Goal: Information Seeking & Learning: Understand process/instructions

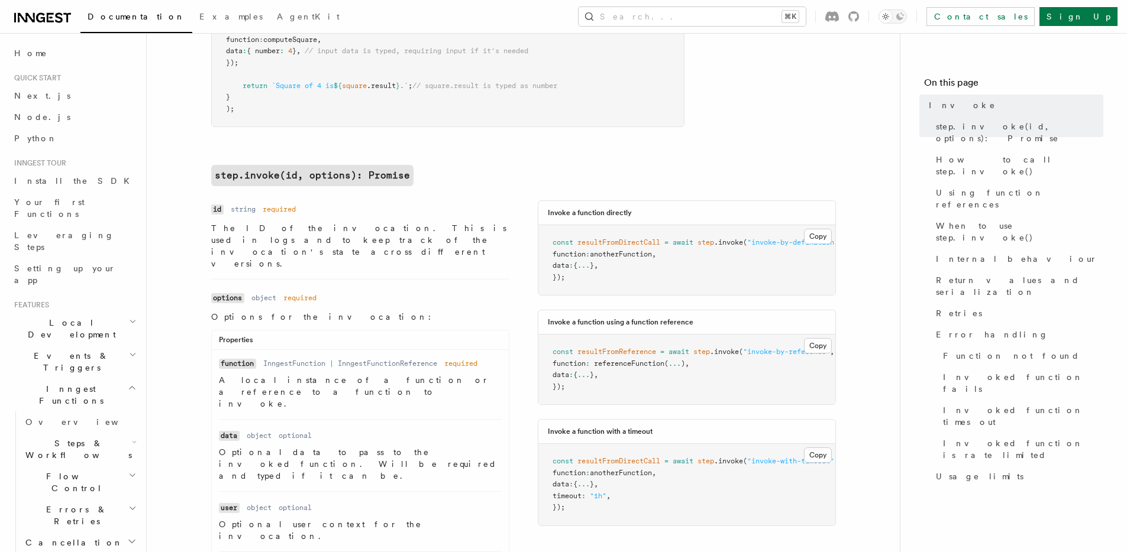
scroll to position [385, 0]
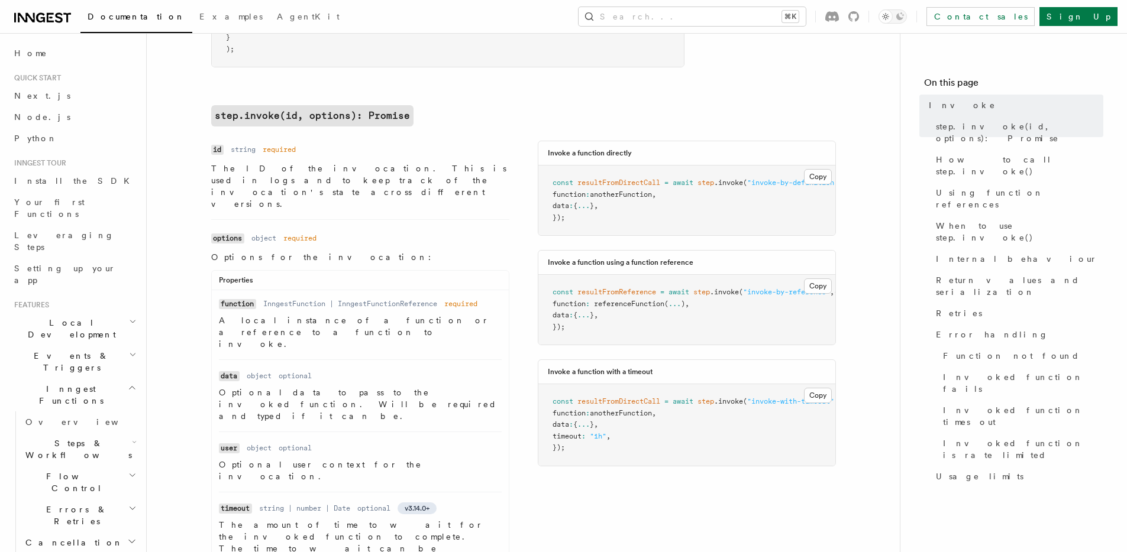
click at [440, 230] on dl "Name options Type object Required required Description Options for the invocati…" at bounding box center [360, 476] width 298 height 493
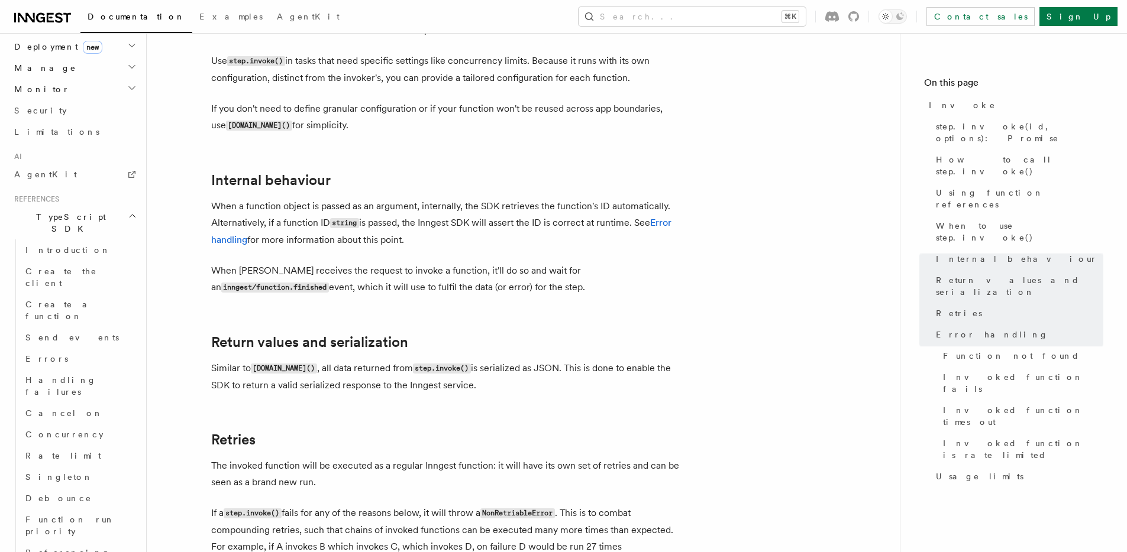
scroll to position [1363, 0]
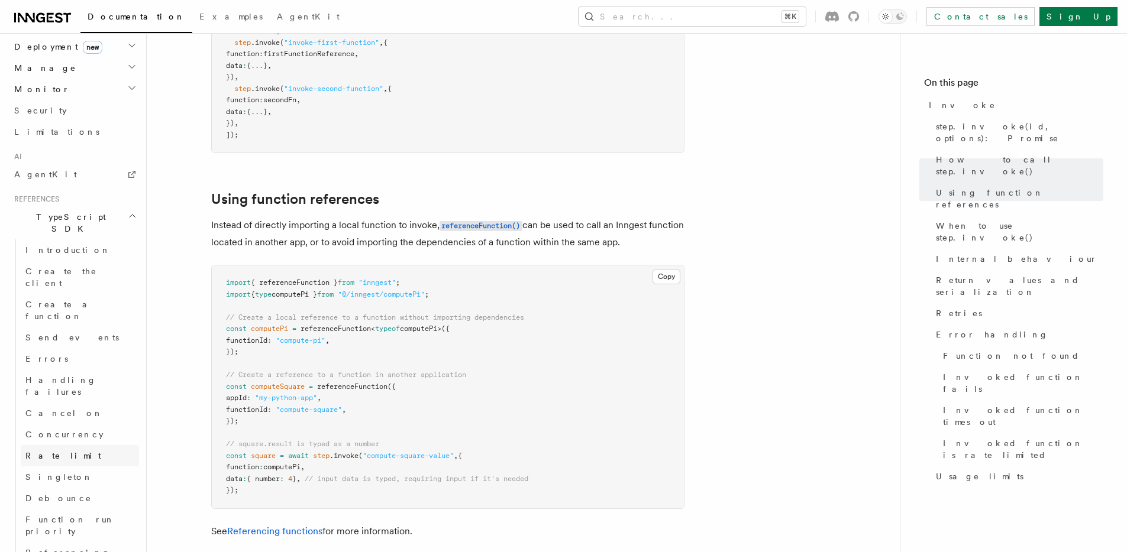
click at [77, 445] on link "Rate limit" at bounding box center [80, 455] width 118 height 21
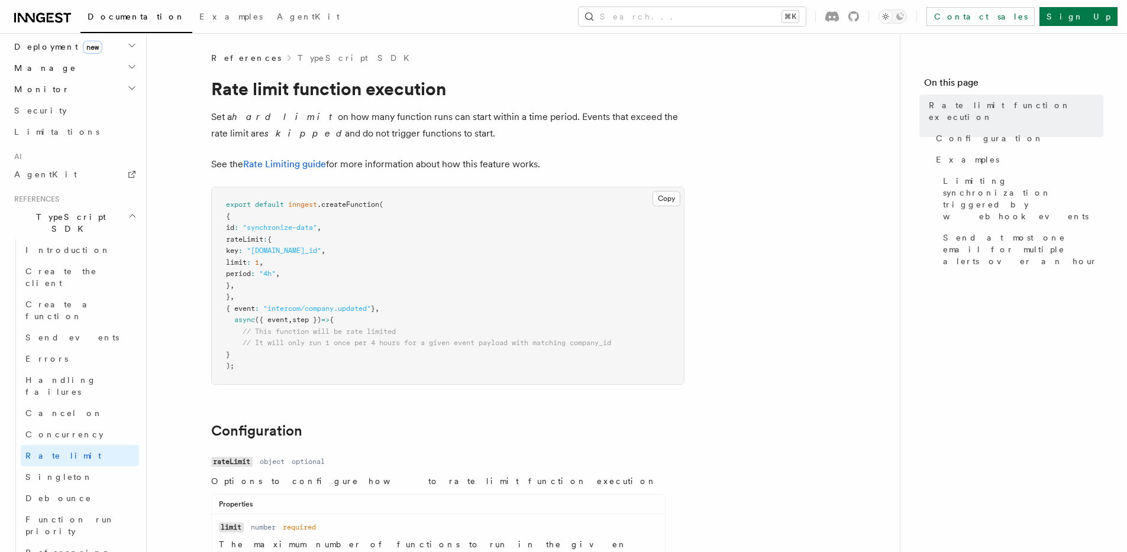
click at [263, 235] on span "rateLimit" at bounding box center [244, 239] width 37 height 8
copy span "rateLimit"
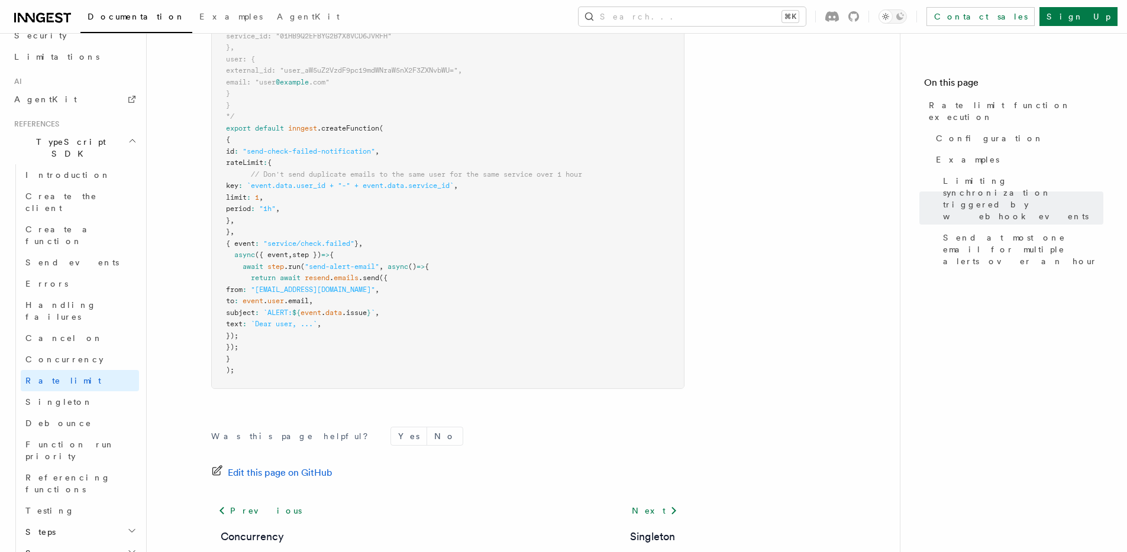
scroll to position [801, 0]
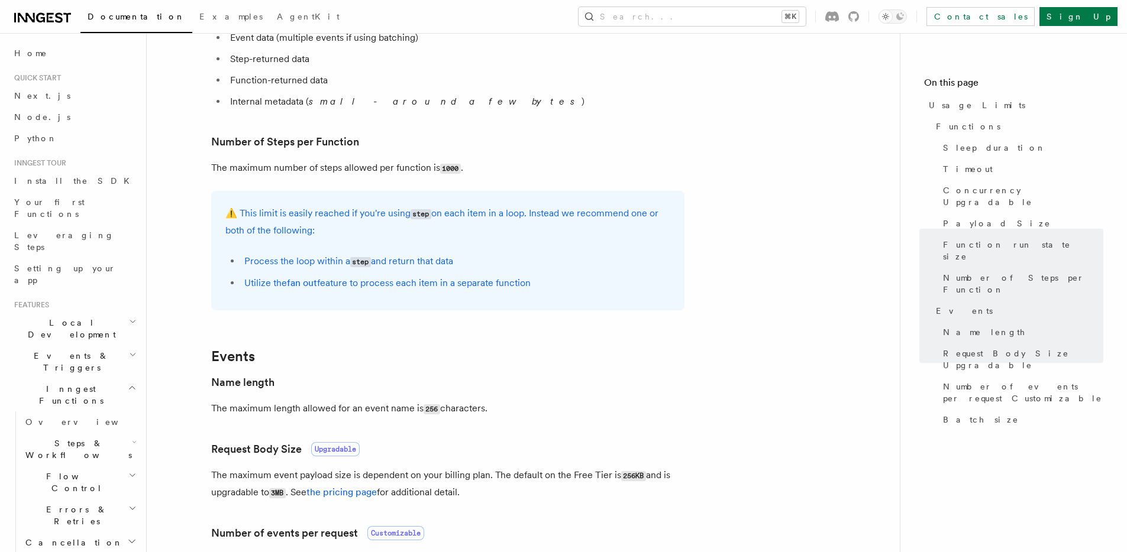
scroll to position [597, 0]
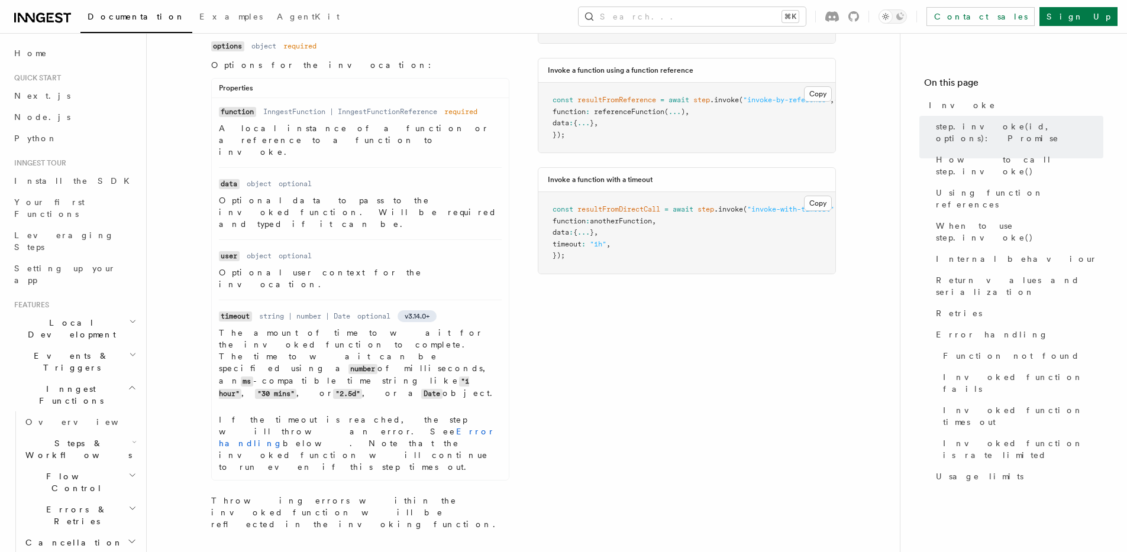
scroll to position [578, 0]
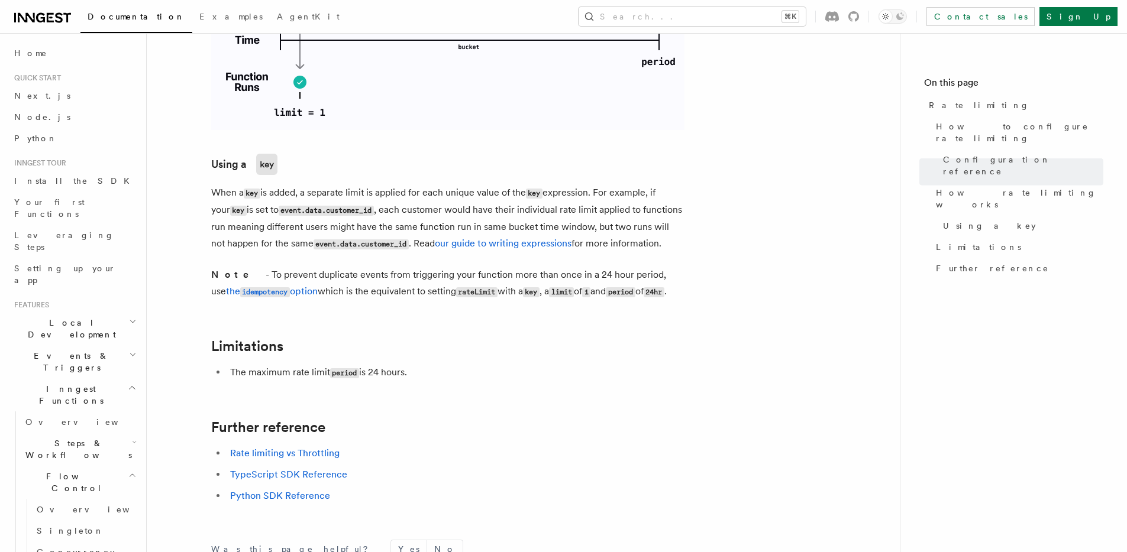
scroll to position [1705, 0]
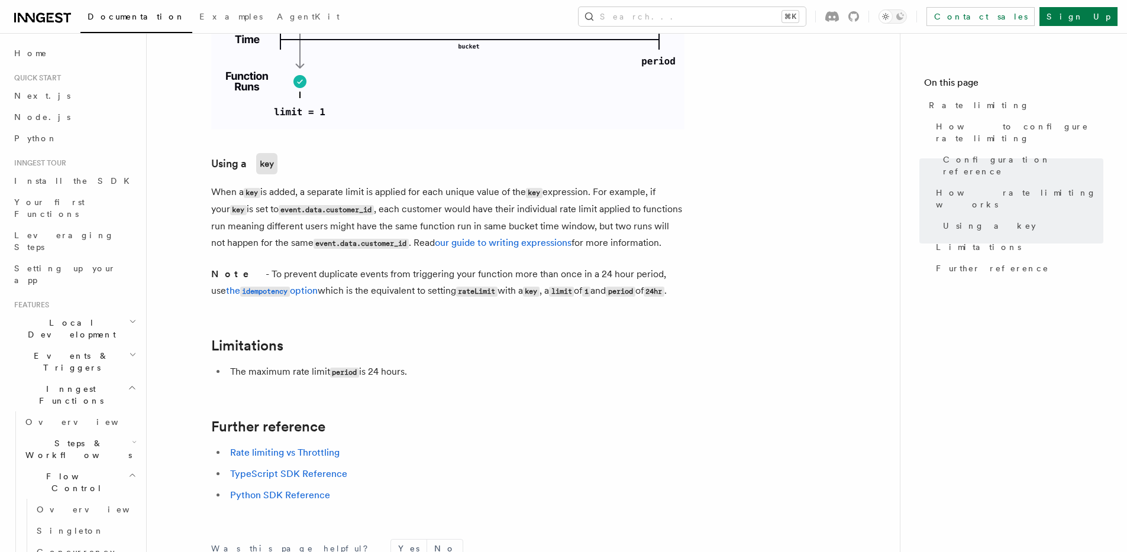
click at [318, 285] on link "the idempotency option" at bounding box center [272, 290] width 92 height 11
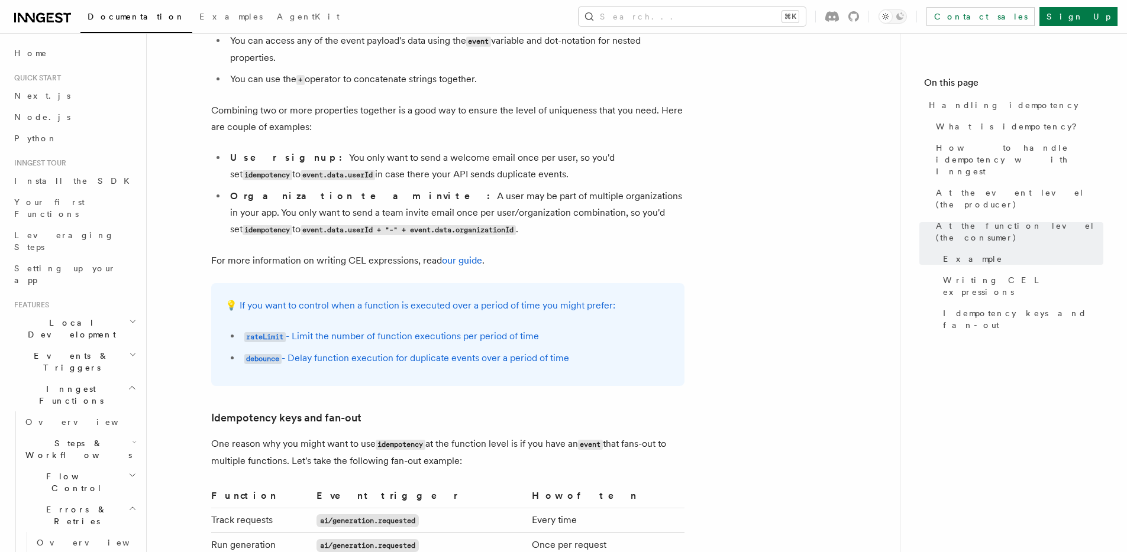
scroll to position [2223, 0]
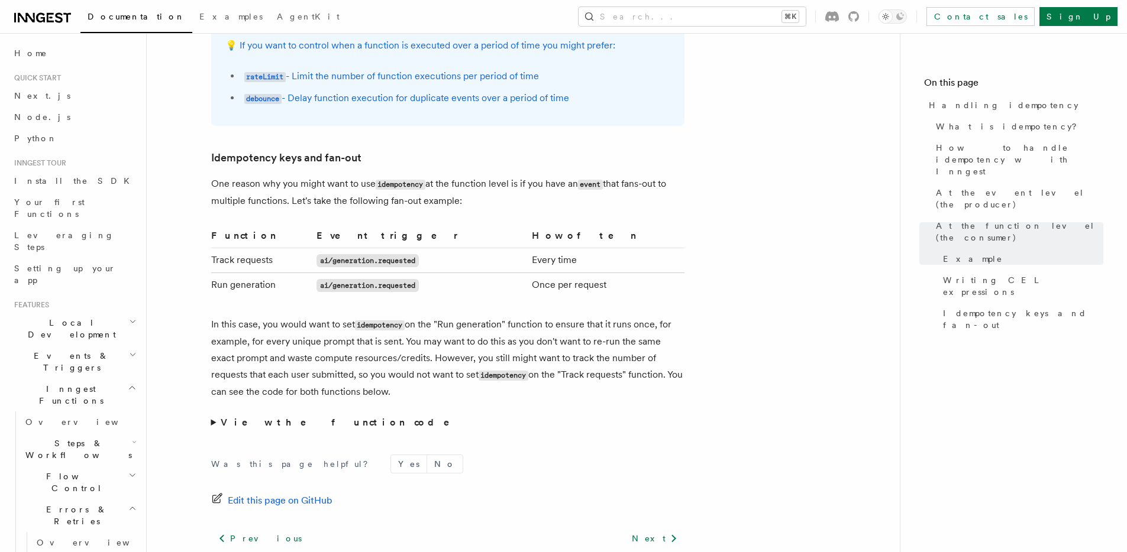
click at [411, 180] on code "idempotency" at bounding box center [401, 185] width 50 height 10
copy code "idempotency"
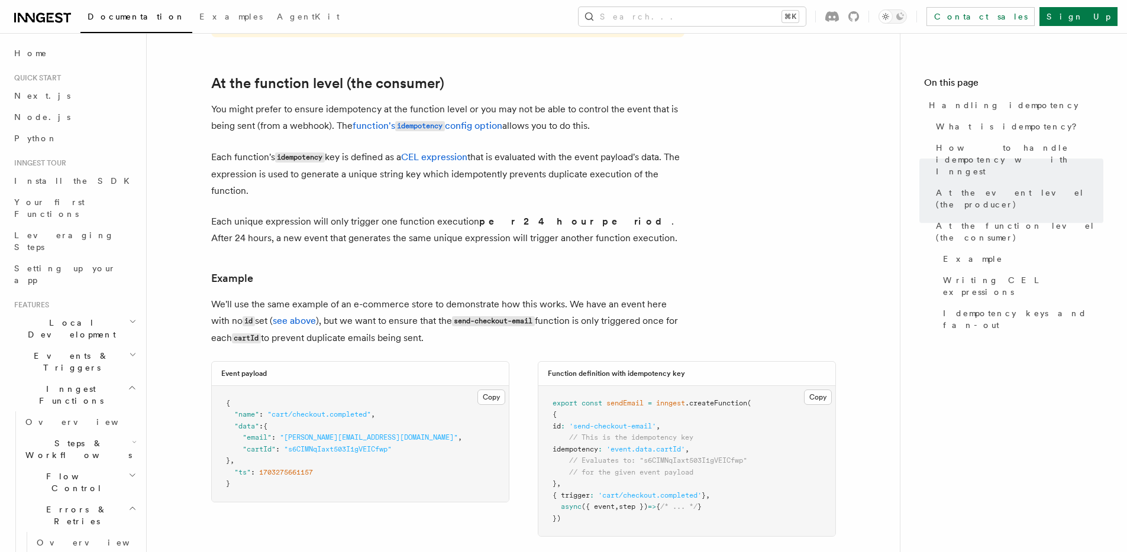
scroll to position [1362, 0]
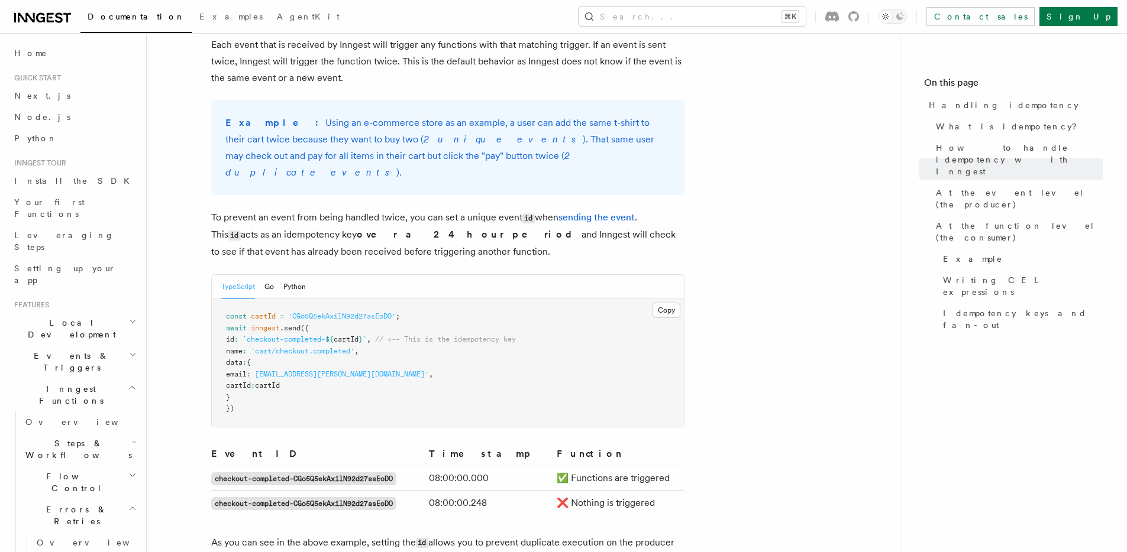
scroll to position [266, 0]
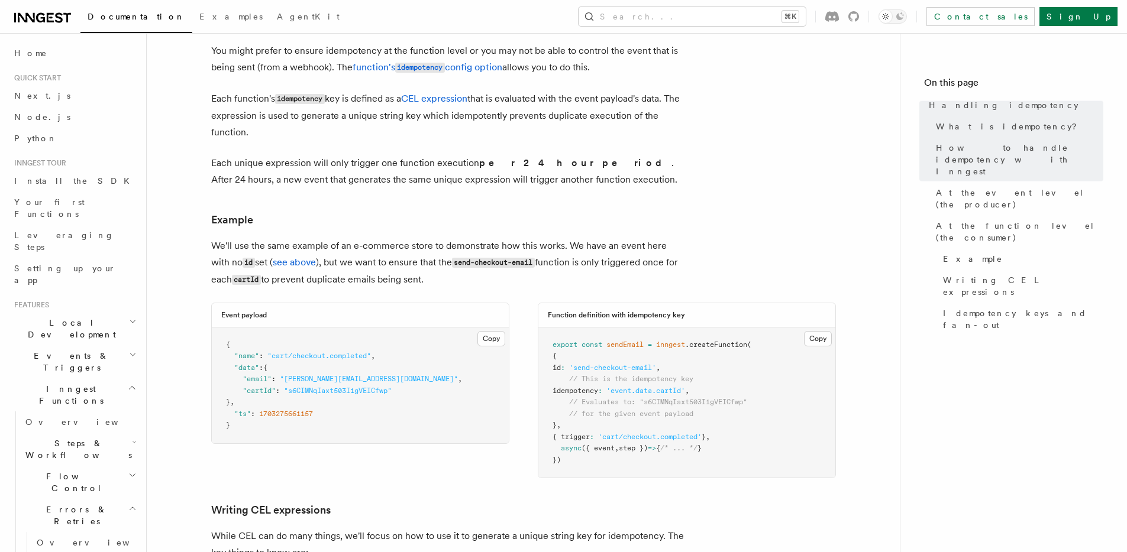
scroll to position [1425, 0]
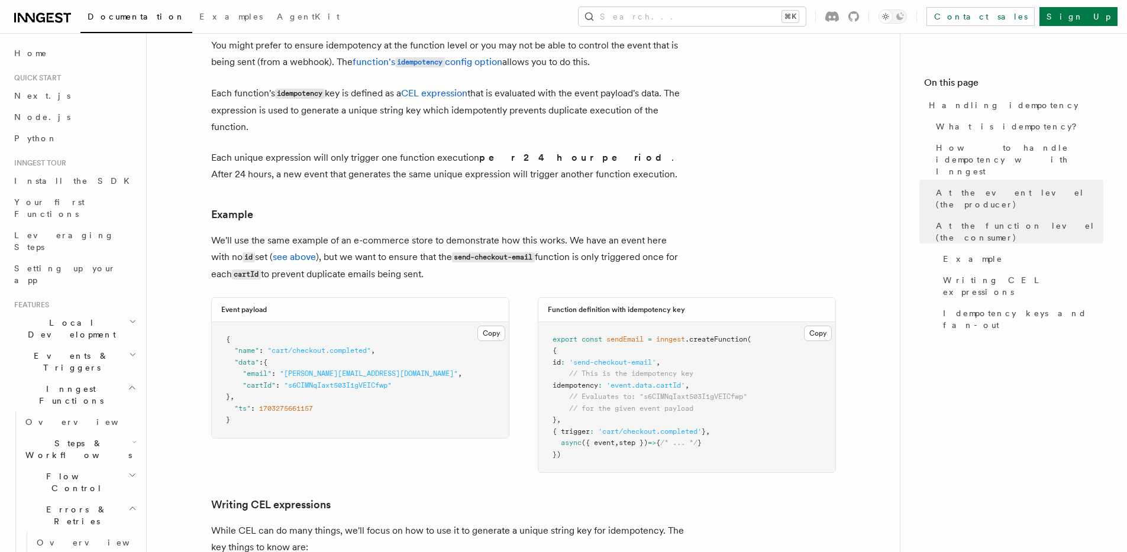
click at [503, 232] on p "We'll use the same example of an e-commerce store to demonstrate how this works…" at bounding box center [447, 257] width 473 height 51
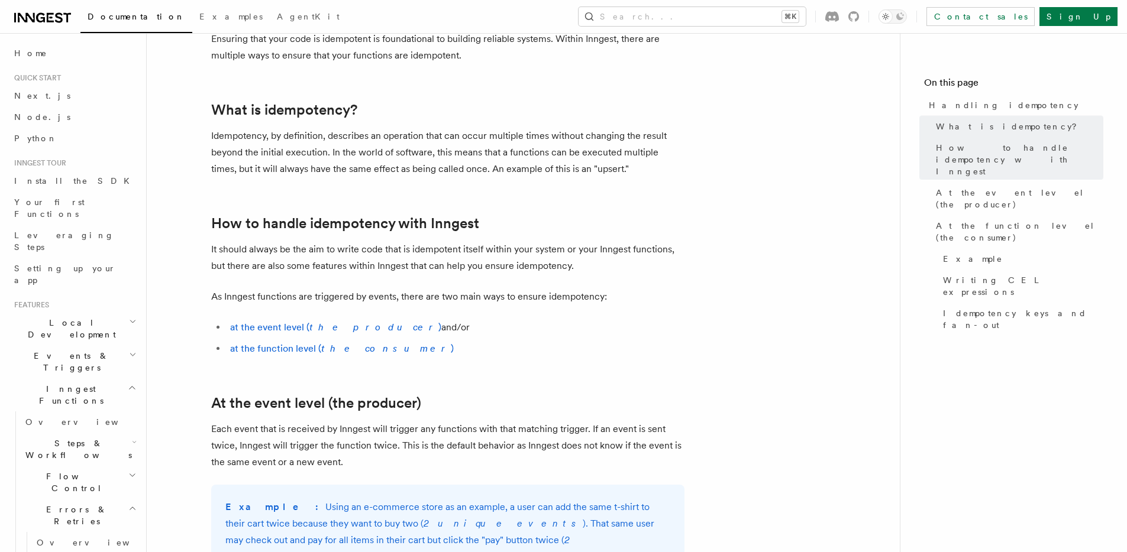
scroll to position [0, 0]
